Goal: Find specific page/section: Find specific page/section

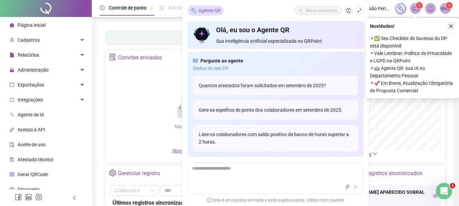
click at [453, 26] on icon "close" at bounding box center [451, 26] width 5 height 5
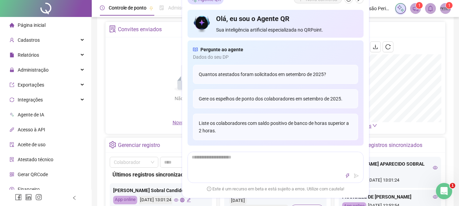
scroll to position [34, 0]
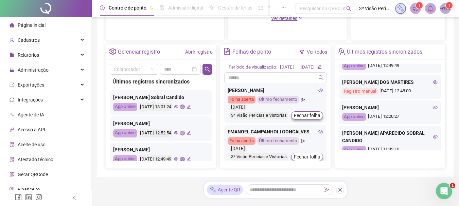
scroll to position [56, 0]
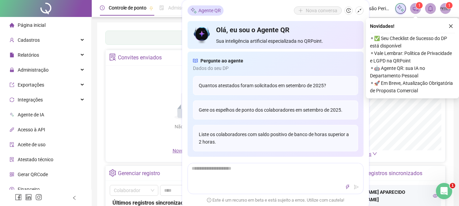
click at [452, 25] on icon "close" at bounding box center [451, 26] width 5 height 5
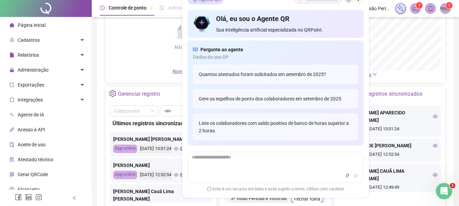
scroll to position [102, 0]
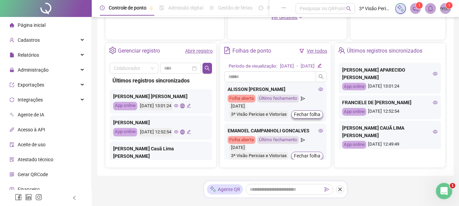
scroll to position [225, 0]
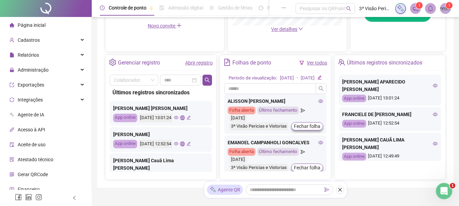
click at [367, 169] on div "[PERSON_NAME] DOS MARTIRES" at bounding box center [390, 172] width 96 height 7
click at [378, 162] on div "[PERSON_NAME] APARECIDO [PERSON_NAME] App online [DATE] 13:01:24 FRANCIELE DE […" at bounding box center [390, 120] width 111 height 98
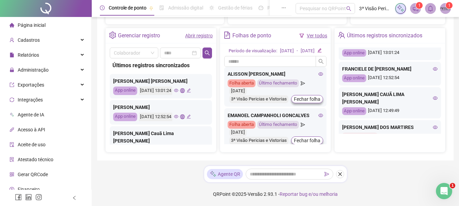
scroll to position [34, 0]
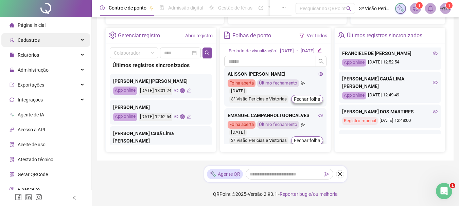
click at [36, 36] on span "Cadastros" at bounding box center [25, 40] width 30 height 14
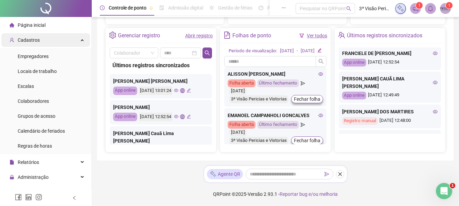
click at [35, 38] on span "Cadastros" at bounding box center [29, 39] width 22 height 5
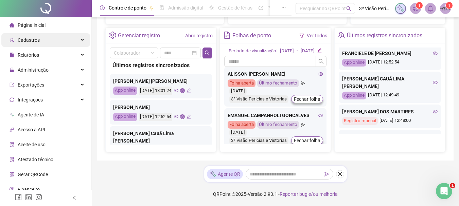
click at [35, 40] on span "Cadastros" at bounding box center [29, 39] width 22 height 5
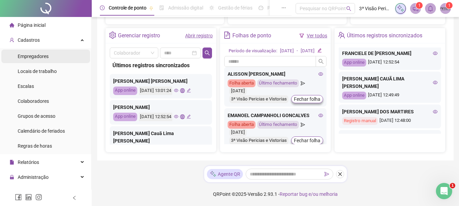
click at [35, 50] on div "Empregadores" at bounding box center [33, 57] width 31 height 14
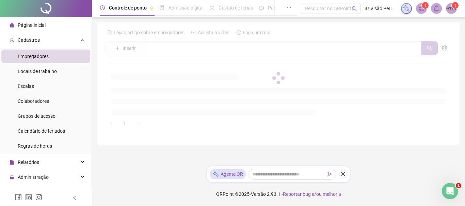
click at [34, 56] on span "Empregadores" at bounding box center [33, 56] width 31 height 5
click at [38, 23] on span "Página inicial" at bounding box center [32, 24] width 28 height 5
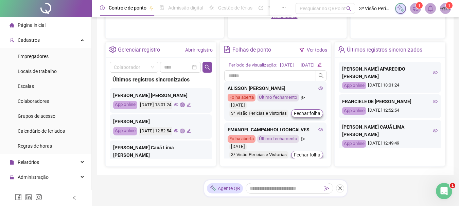
scroll to position [260, 0]
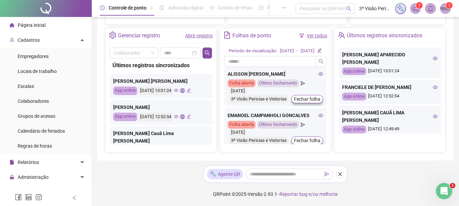
click at [35, 27] on span "Página inicial" at bounding box center [32, 24] width 28 height 5
click at [38, 26] on span "Página inicial" at bounding box center [32, 24] width 28 height 5
click at [36, 41] on span "Cadastros" at bounding box center [29, 39] width 22 height 5
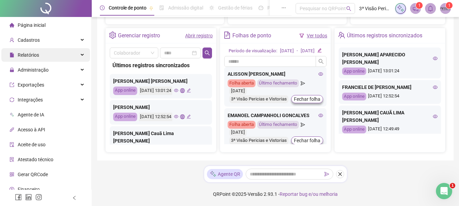
click at [38, 54] on span "Relatórios" at bounding box center [28, 54] width 21 height 5
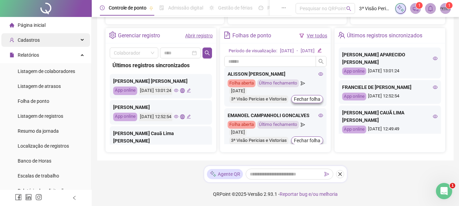
click at [39, 40] on div "Cadastros" at bounding box center [45, 40] width 89 height 14
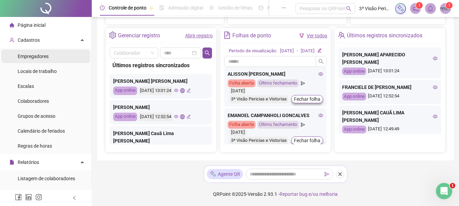
click at [35, 54] on span "Empregadores" at bounding box center [33, 56] width 31 height 5
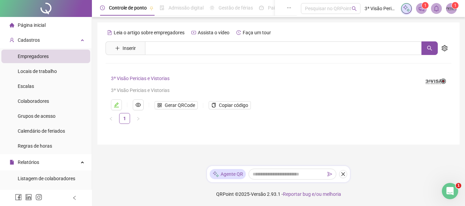
click at [39, 23] on span "Página inicial" at bounding box center [32, 24] width 28 height 5
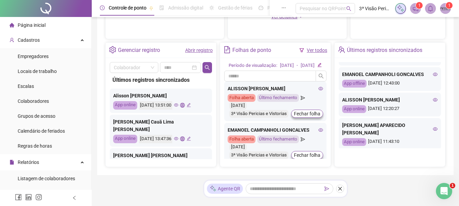
scroll to position [136, 0]
